Goal: Find specific page/section: Find specific page/section

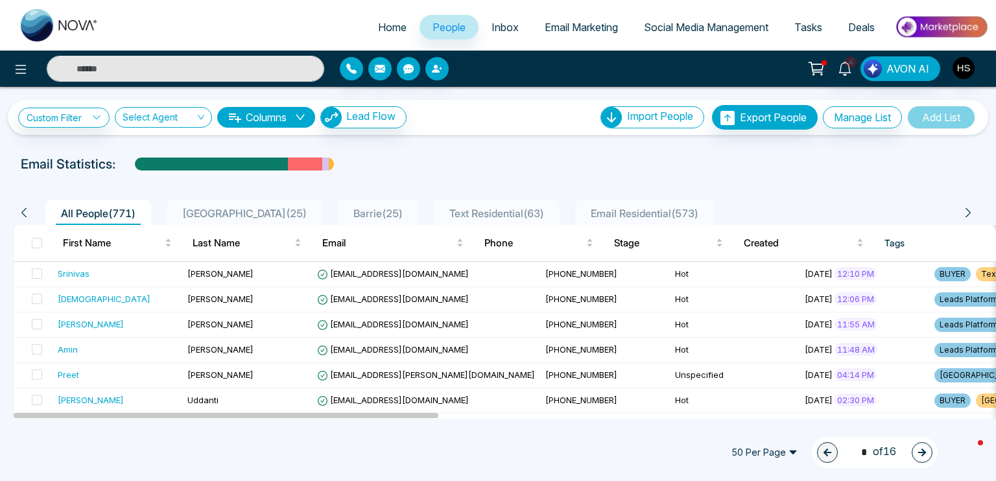
click at [244, 67] on input "text" at bounding box center [185, 69] width 277 height 26
click at [63, 127] on div "Custom Filter Tags include Choose Cancel Apply Select Agent Columns Lead Flow" at bounding box center [212, 117] width 388 height 22
click at [65, 124] on link "Custom Filter" at bounding box center [63, 118] width 91 height 20
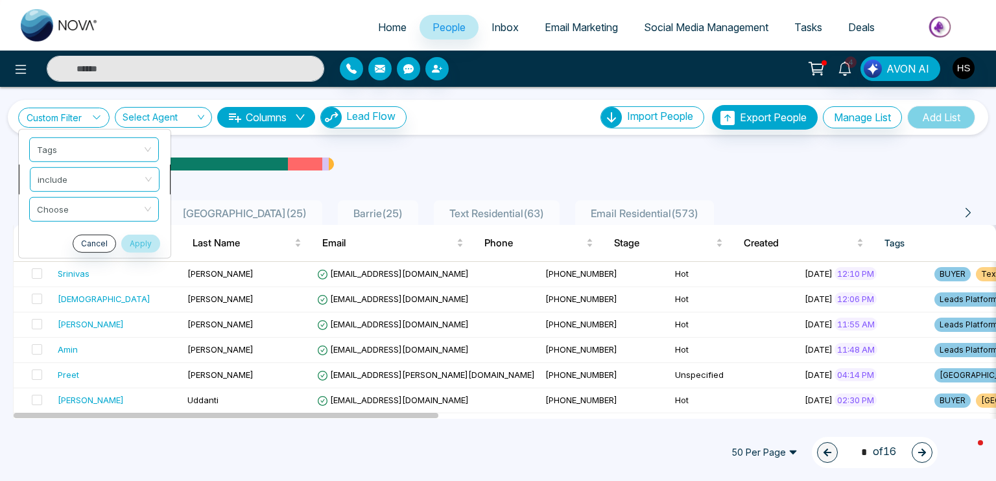
click at [63, 183] on span "include" at bounding box center [95, 178] width 114 height 23
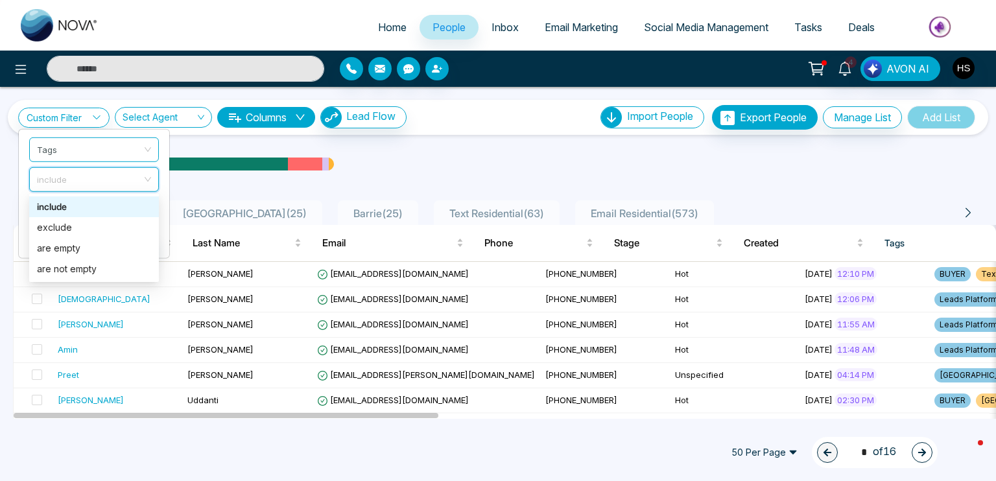
click at [63, 202] on div "include" at bounding box center [94, 207] width 114 height 14
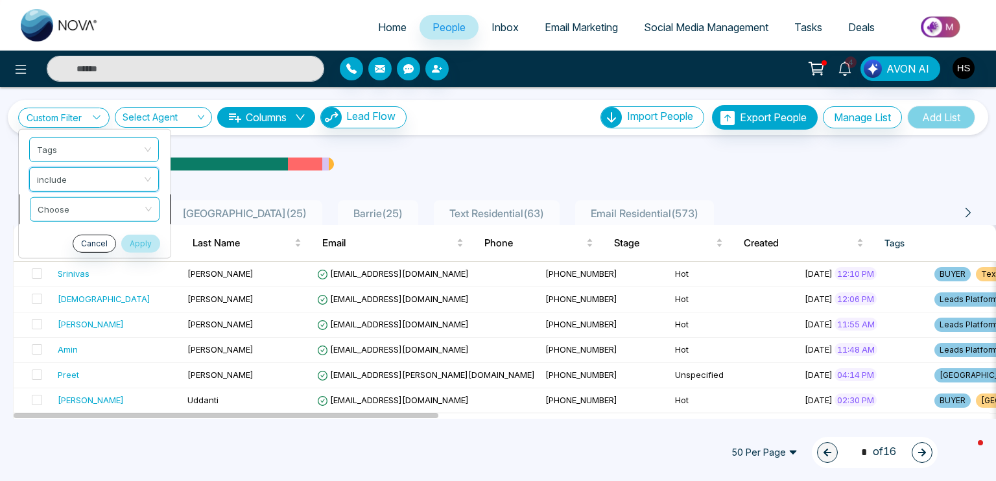
click at [66, 204] on input "search" at bounding box center [90, 206] width 105 height 19
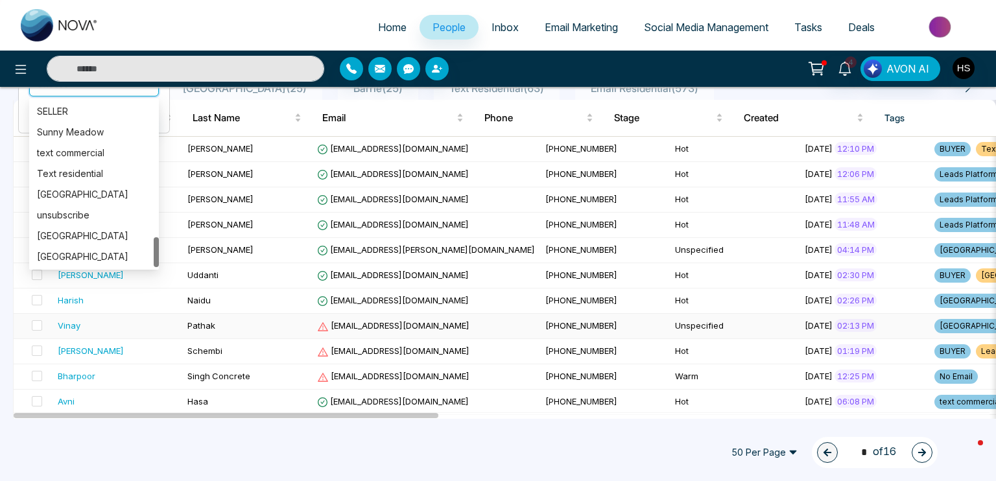
scroll to position [130, 0]
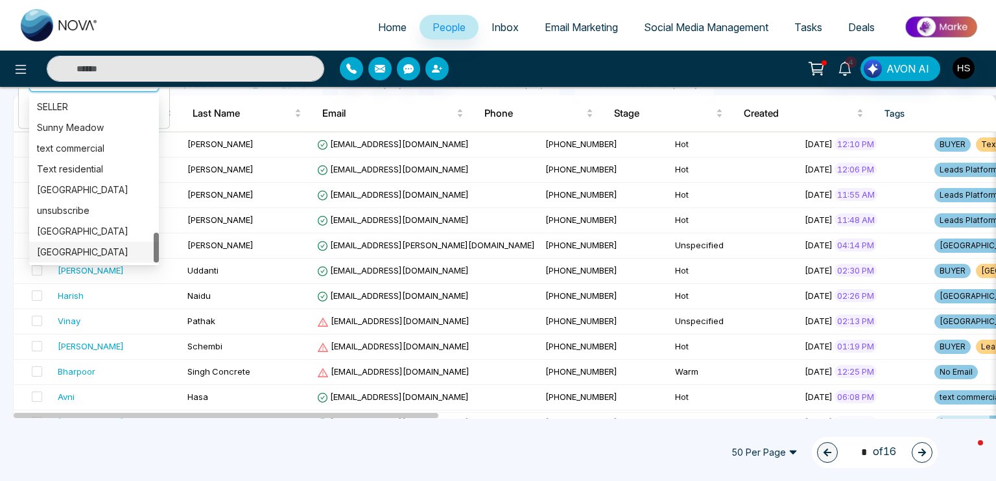
click at [68, 257] on div "[GEOGRAPHIC_DATA]" at bounding box center [94, 252] width 114 height 14
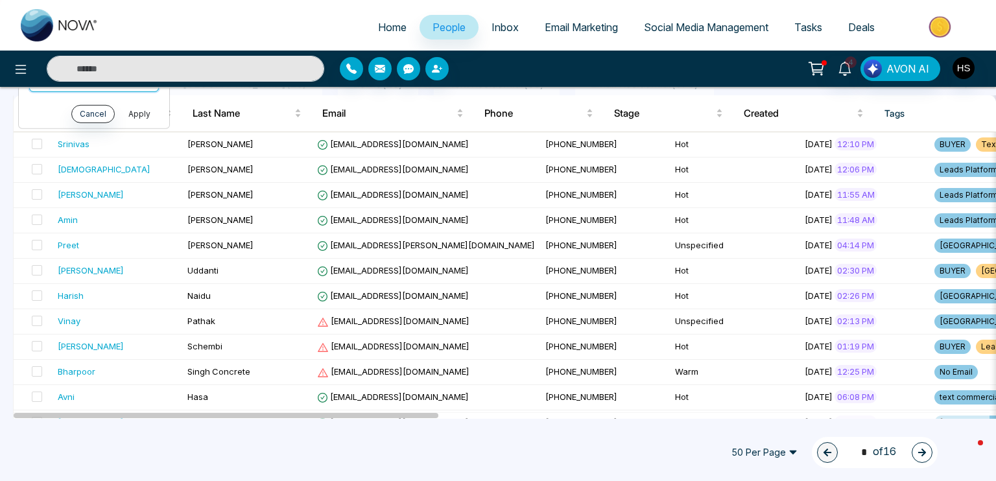
click at [133, 112] on button "Apply" at bounding box center [139, 113] width 39 height 18
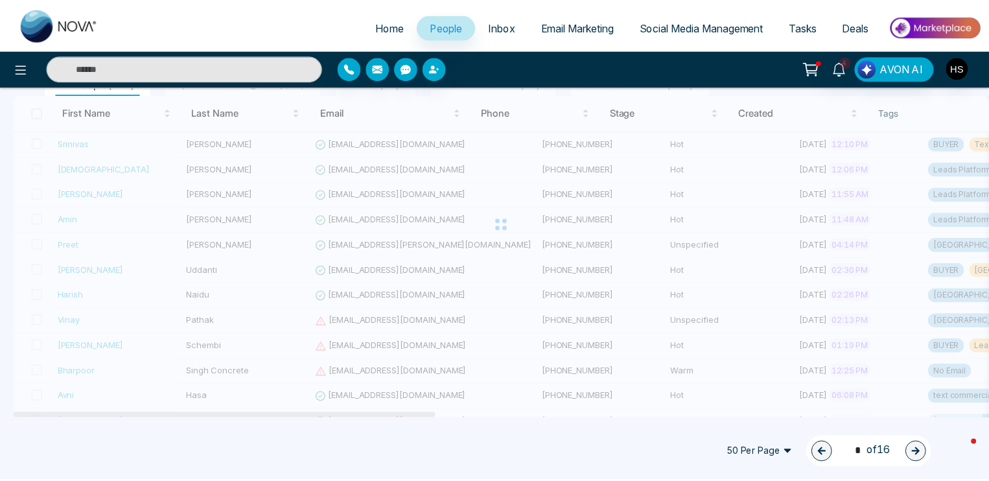
scroll to position [48, 0]
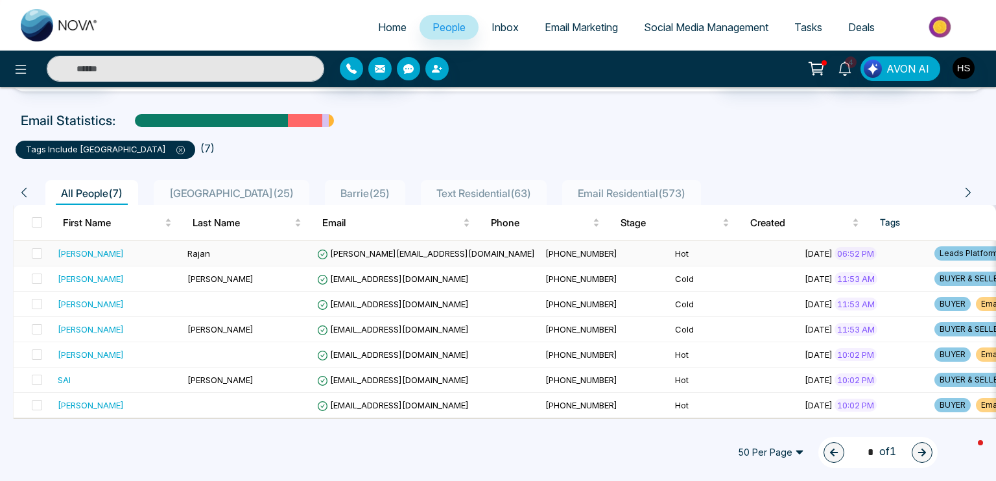
click at [88, 247] on div "[PERSON_NAME]" at bounding box center [91, 253] width 66 height 13
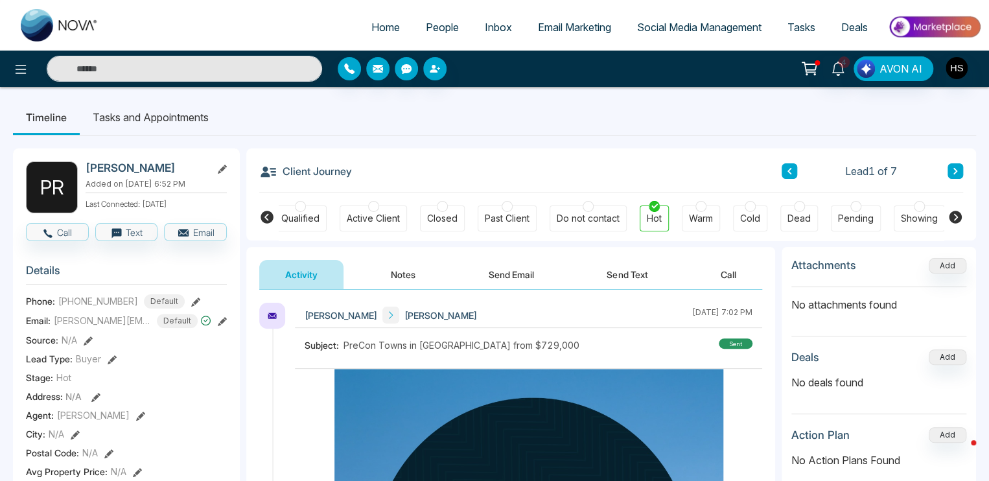
scroll to position [0, 254]
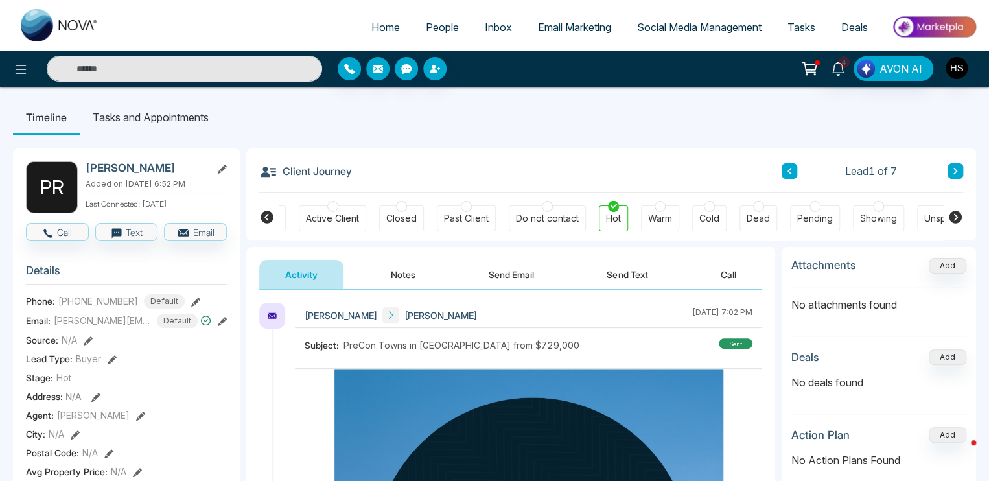
click at [956, 170] on icon at bounding box center [955, 171] width 6 height 8
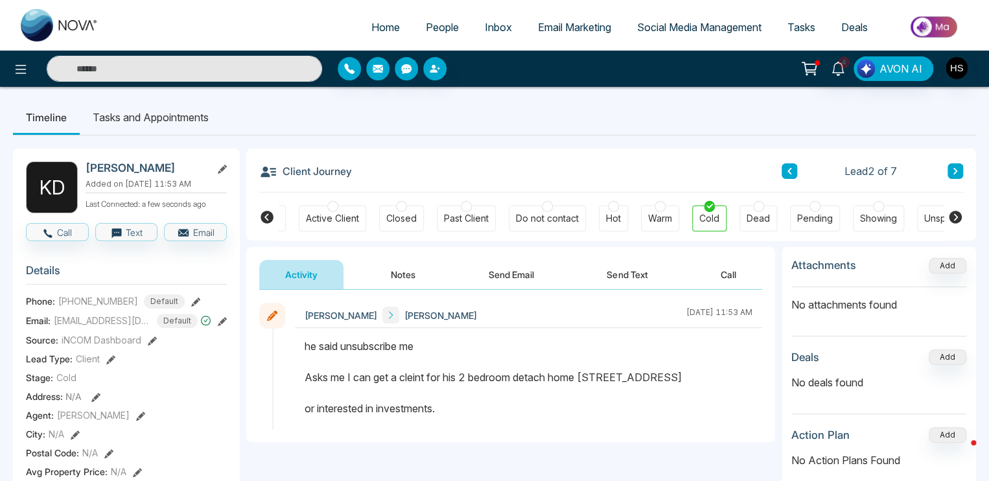
click at [415, 275] on button "Notes" at bounding box center [403, 274] width 77 height 29
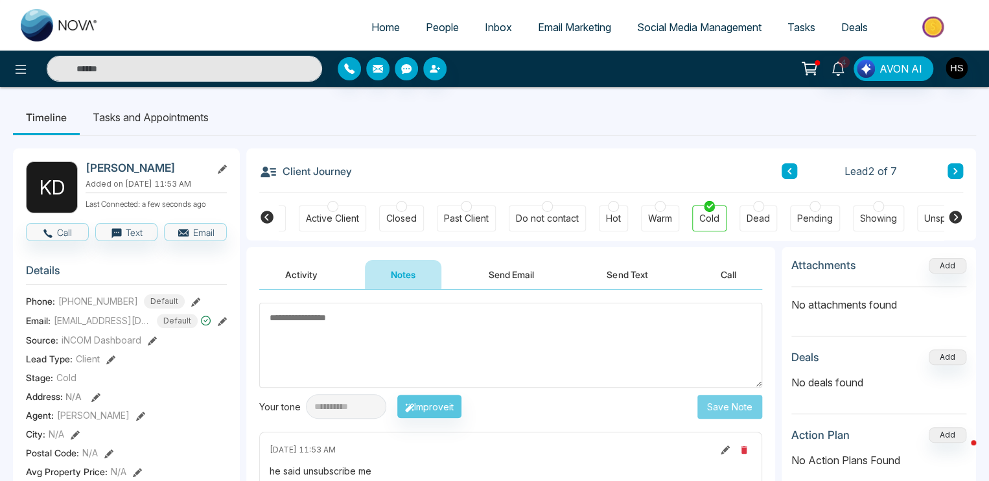
click at [957, 169] on icon at bounding box center [955, 171] width 6 height 8
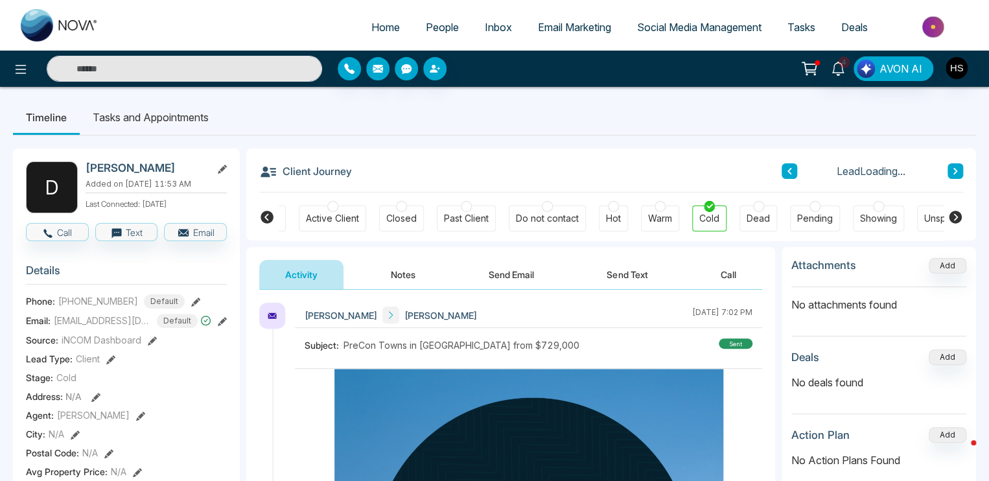
click at [385, 276] on button "Notes" at bounding box center [403, 274] width 77 height 29
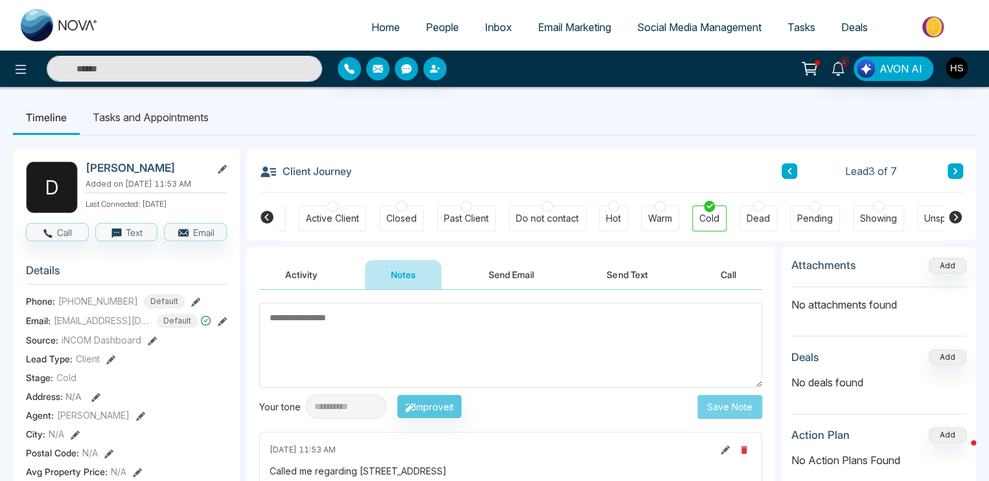
click at [951, 176] on button at bounding box center [956, 171] width 16 height 16
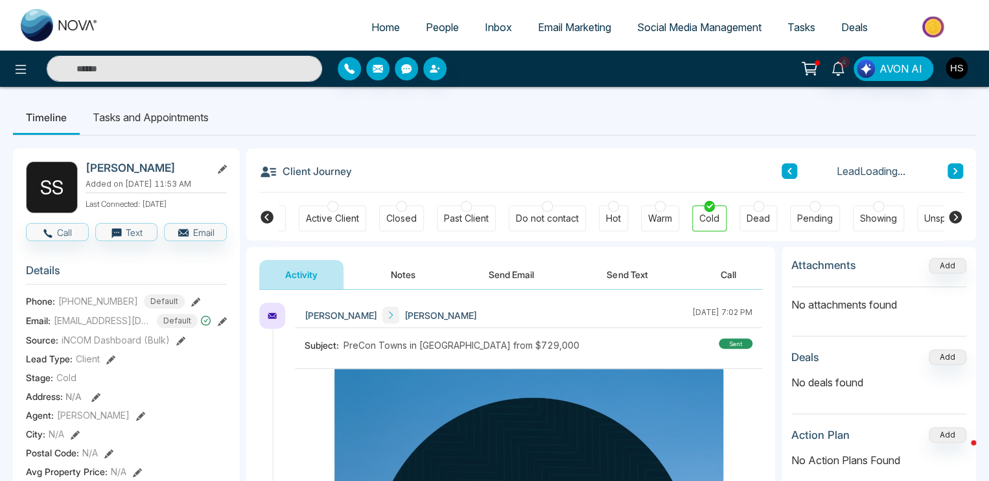
click at [399, 277] on button "Notes" at bounding box center [403, 274] width 77 height 29
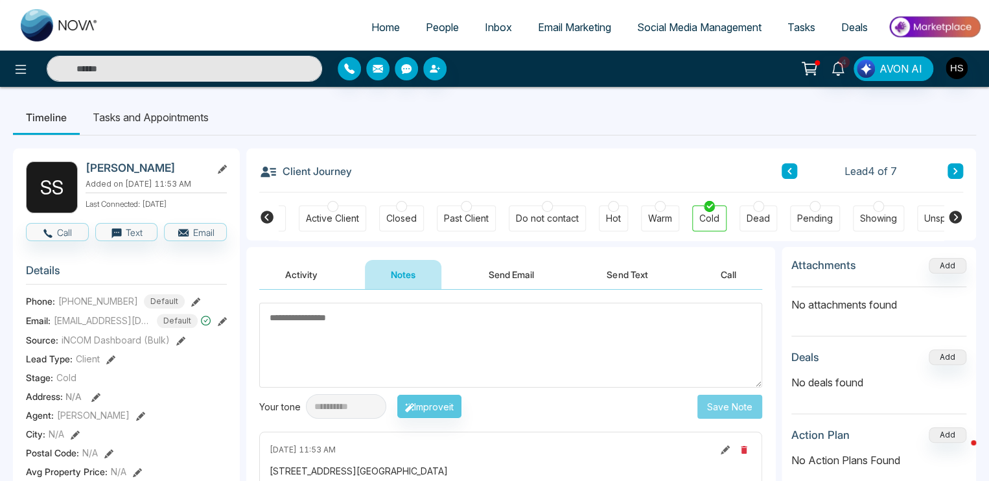
click at [961, 171] on button at bounding box center [956, 171] width 16 height 16
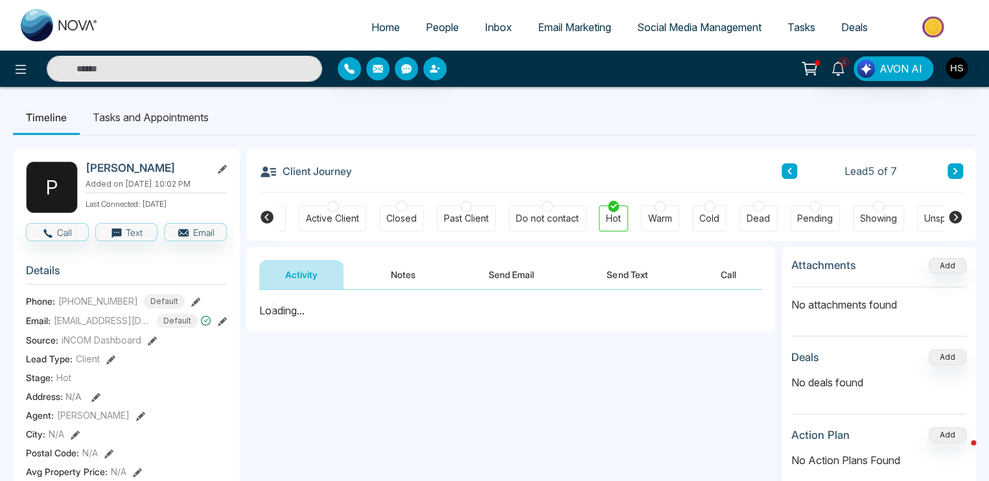
click at [961, 171] on button at bounding box center [956, 171] width 16 height 16
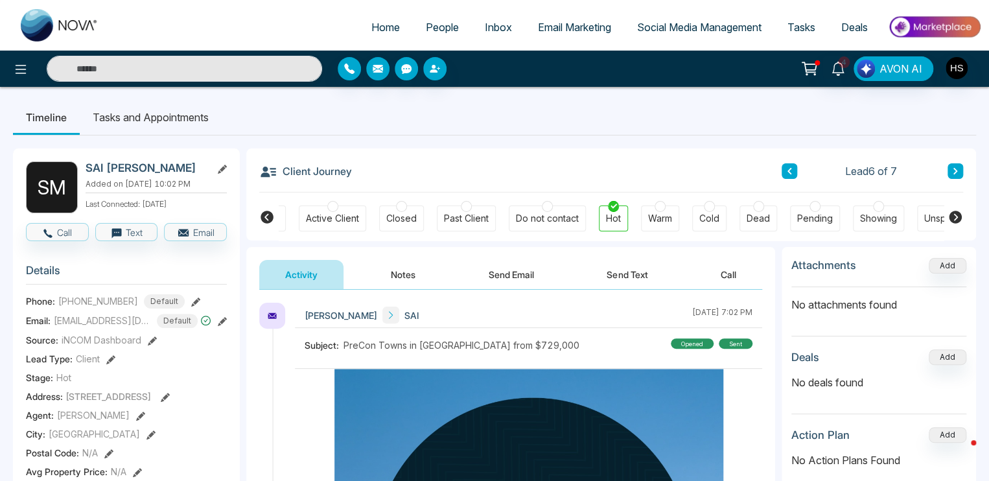
click at [961, 171] on button at bounding box center [956, 171] width 16 height 16
click at [784, 172] on button at bounding box center [790, 171] width 16 height 16
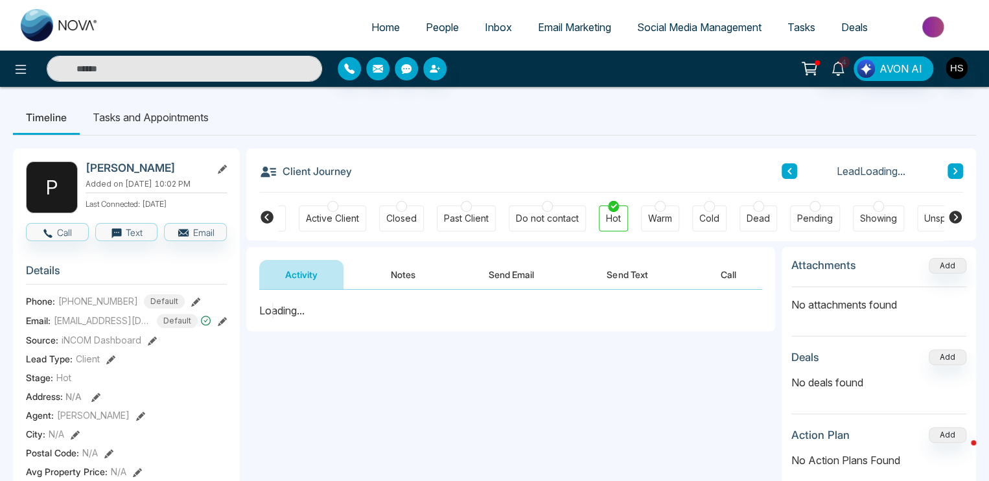
click at [784, 172] on button at bounding box center [790, 171] width 16 height 16
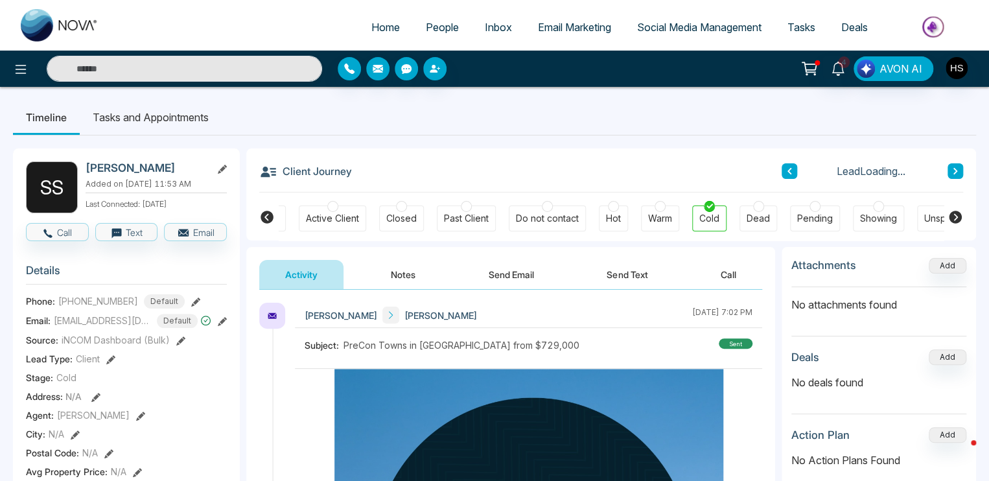
click at [784, 172] on button at bounding box center [790, 171] width 16 height 16
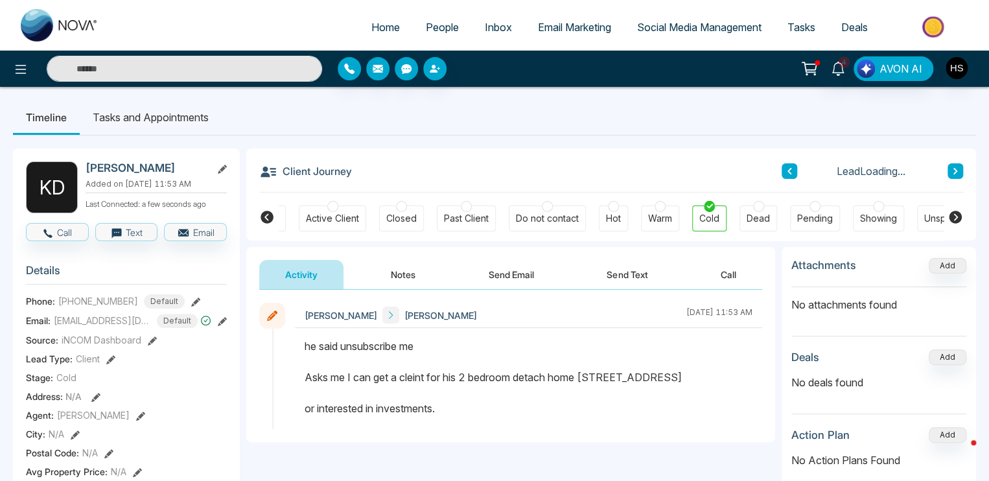
click at [784, 172] on button at bounding box center [790, 171] width 16 height 16
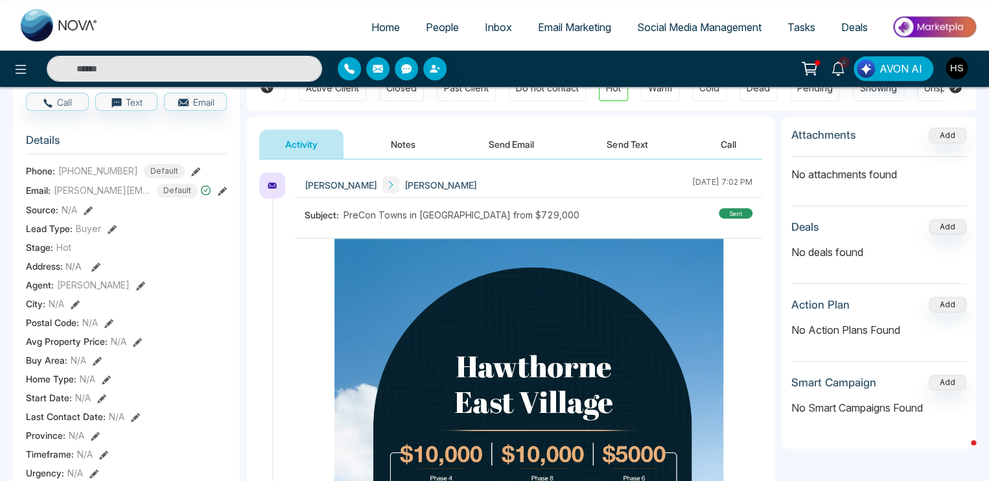
scroll to position [130, 0]
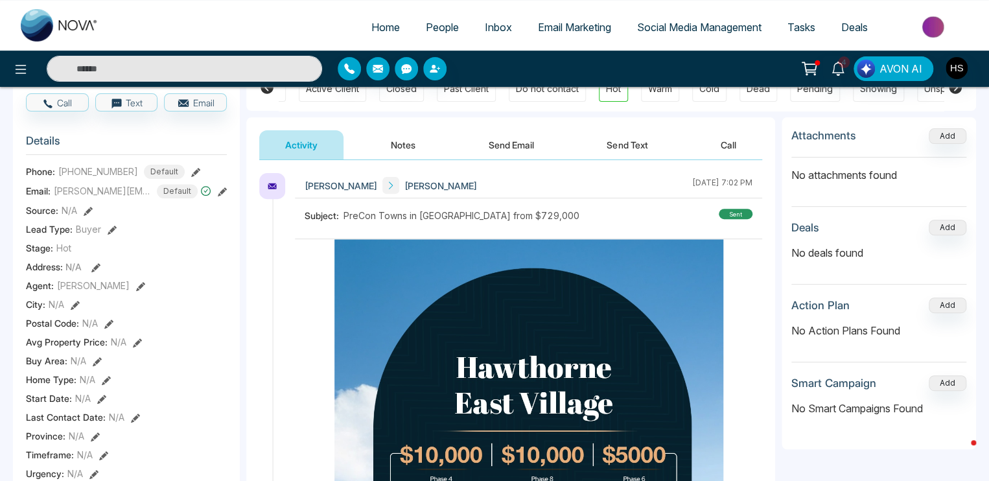
click at [408, 145] on button "Notes" at bounding box center [403, 144] width 77 height 29
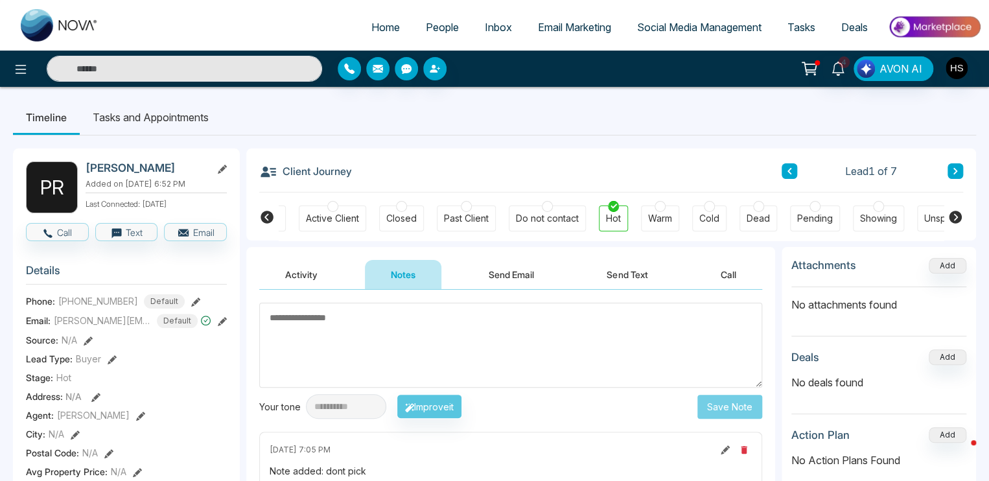
click at [955, 169] on icon at bounding box center [955, 171] width 6 height 8
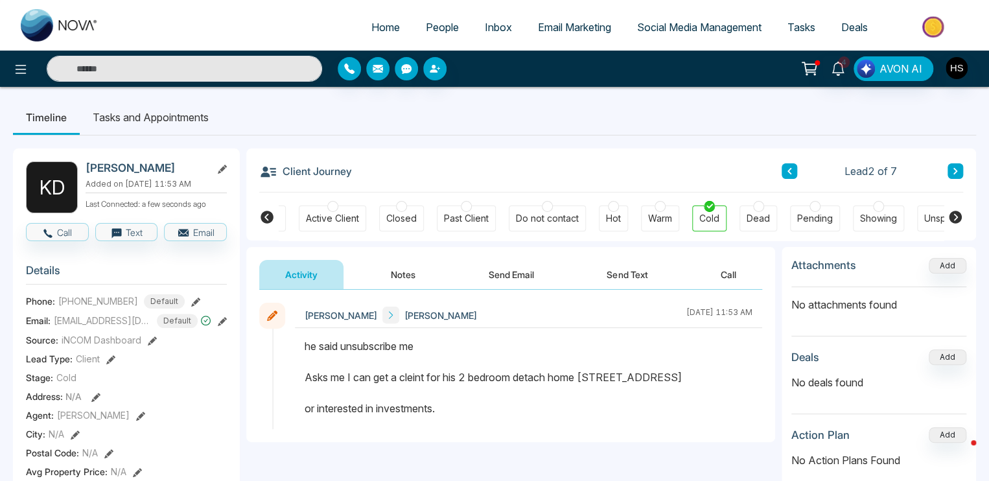
click at [422, 269] on button "Notes" at bounding box center [403, 274] width 77 height 29
